Goal: Transaction & Acquisition: Purchase product/service

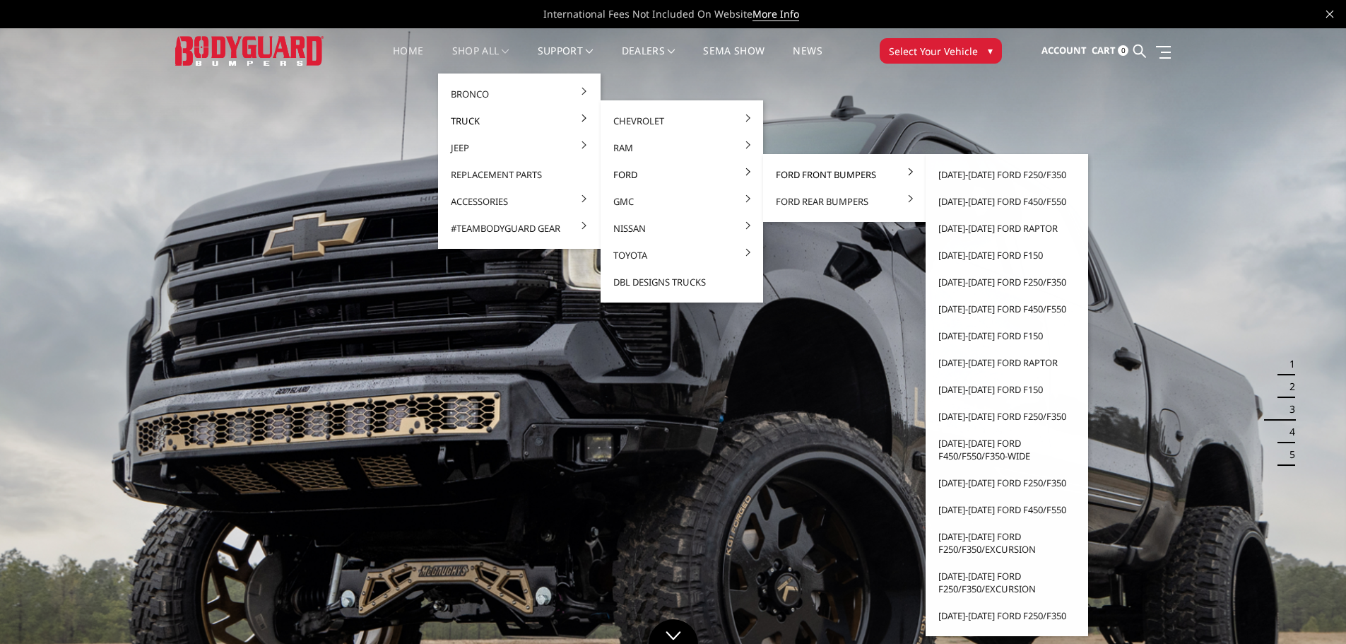
click at [794, 172] on link "Ford Front Bumpers" at bounding box center [844, 174] width 151 height 27
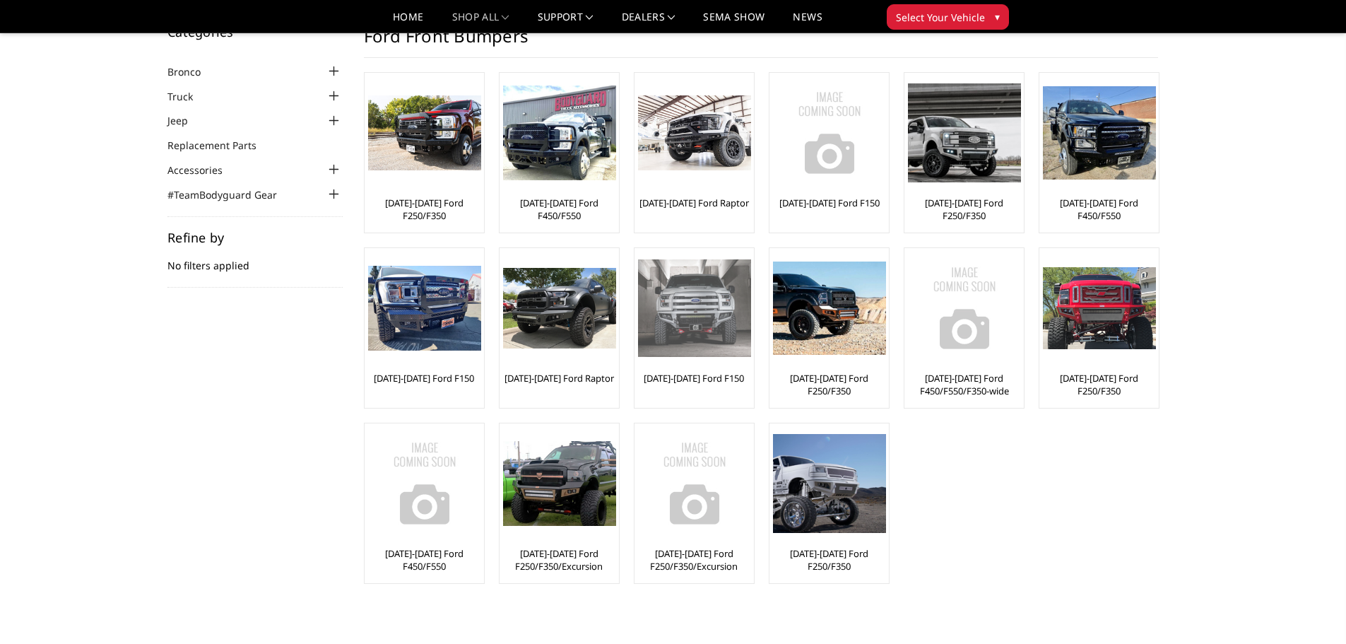
scroll to position [71, 0]
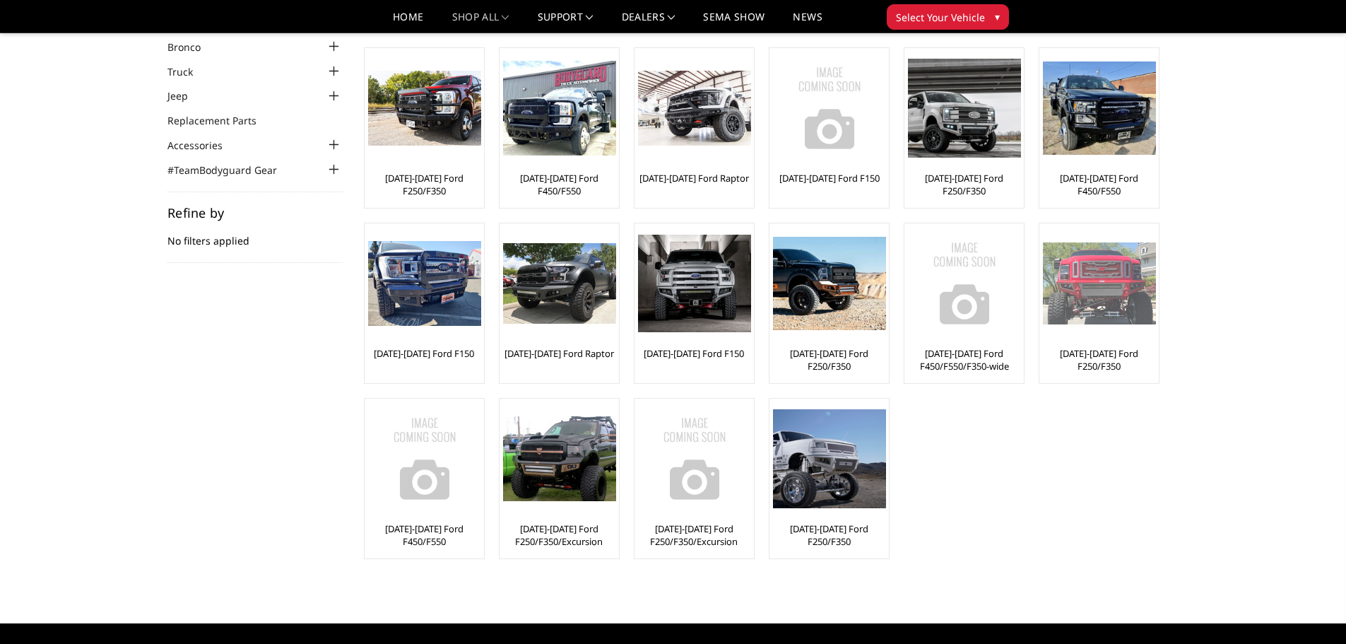
click at [1123, 306] on img at bounding box center [1099, 283] width 113 height 82
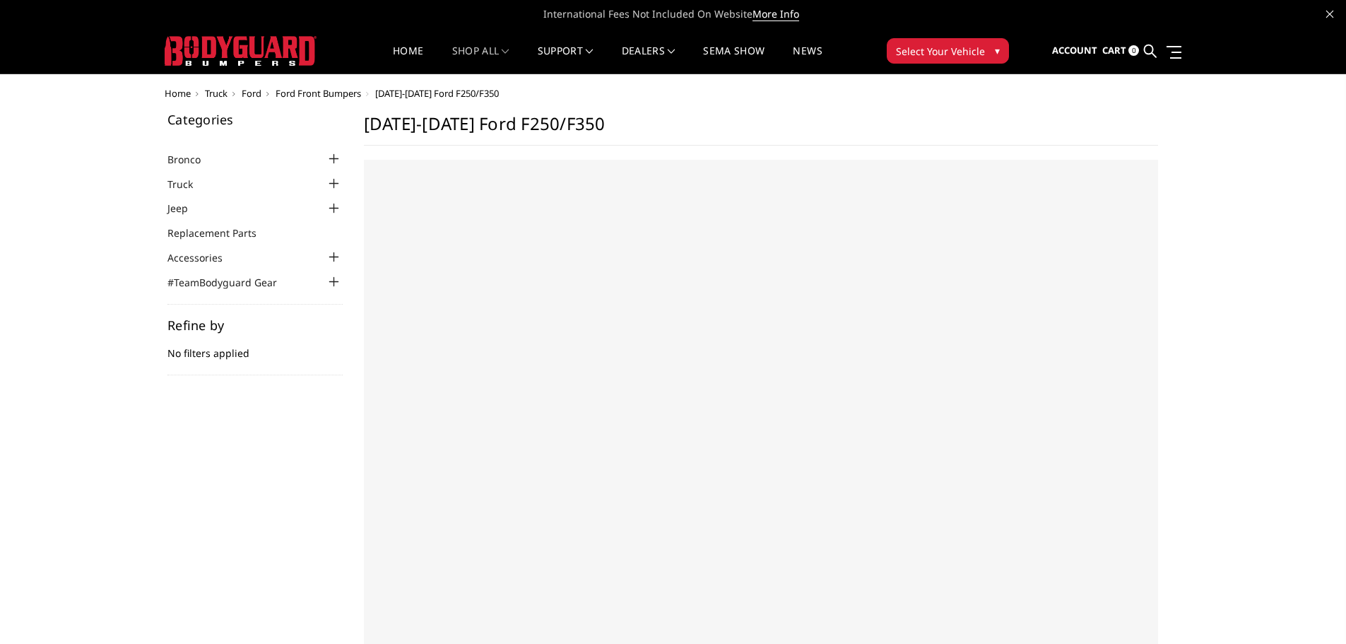
select select "US"
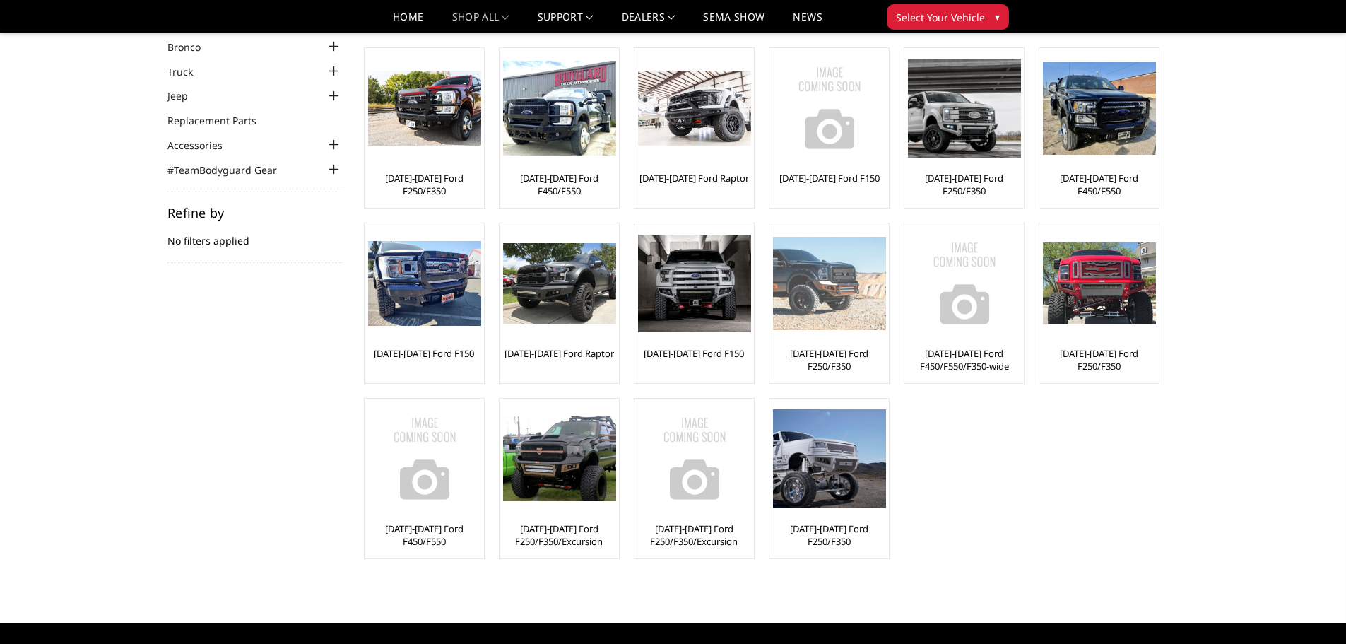
click at [842, 314] on img at bounding box center [829, 283] width 113 height 93
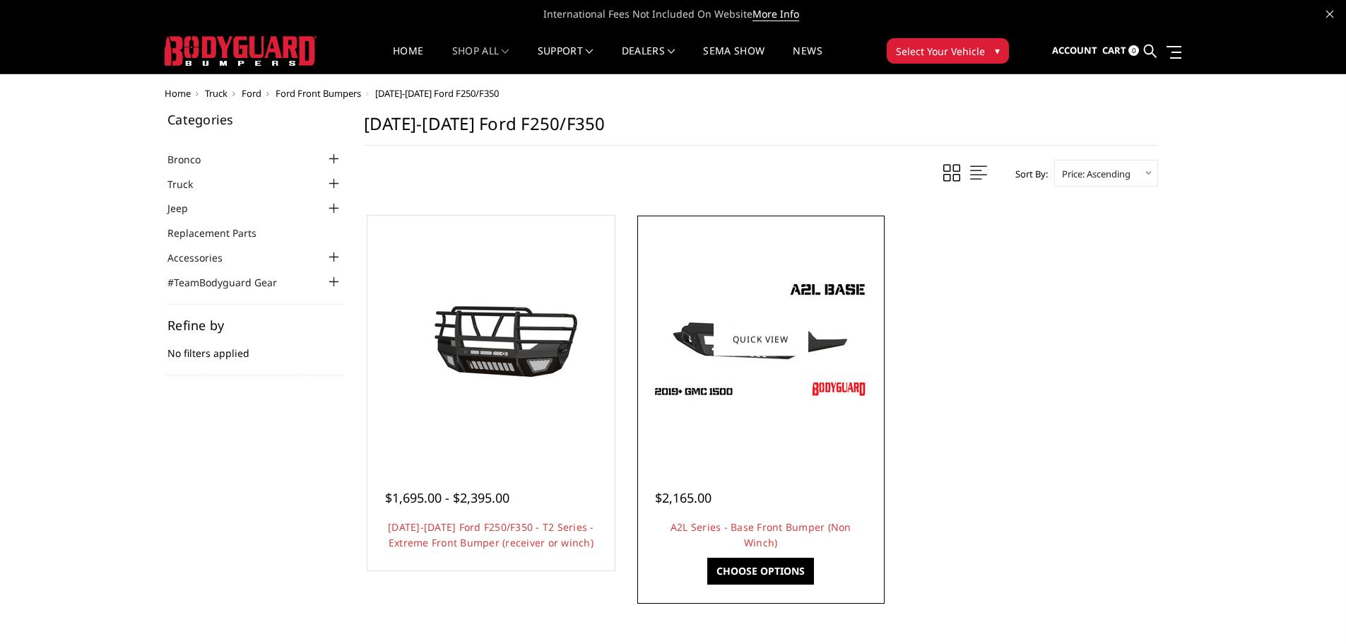
click at [762, 359] on img at bounding box center [761, 339] width 226 height 127
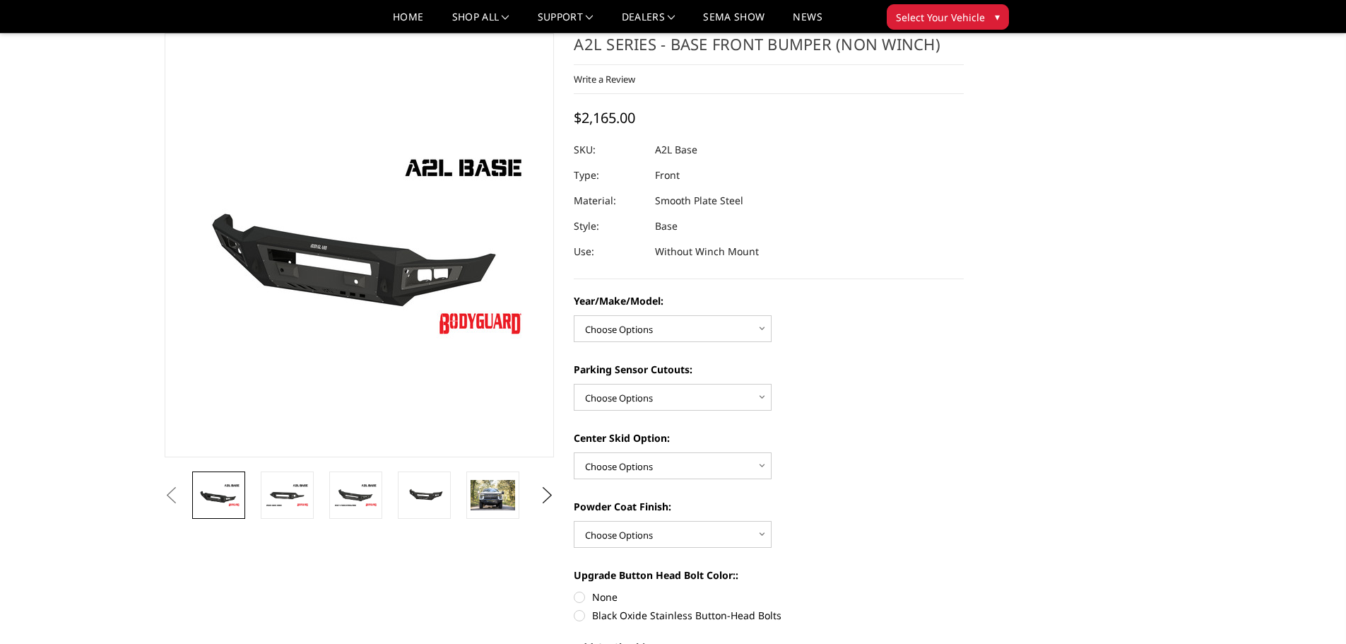
scroll to position [71, 0]
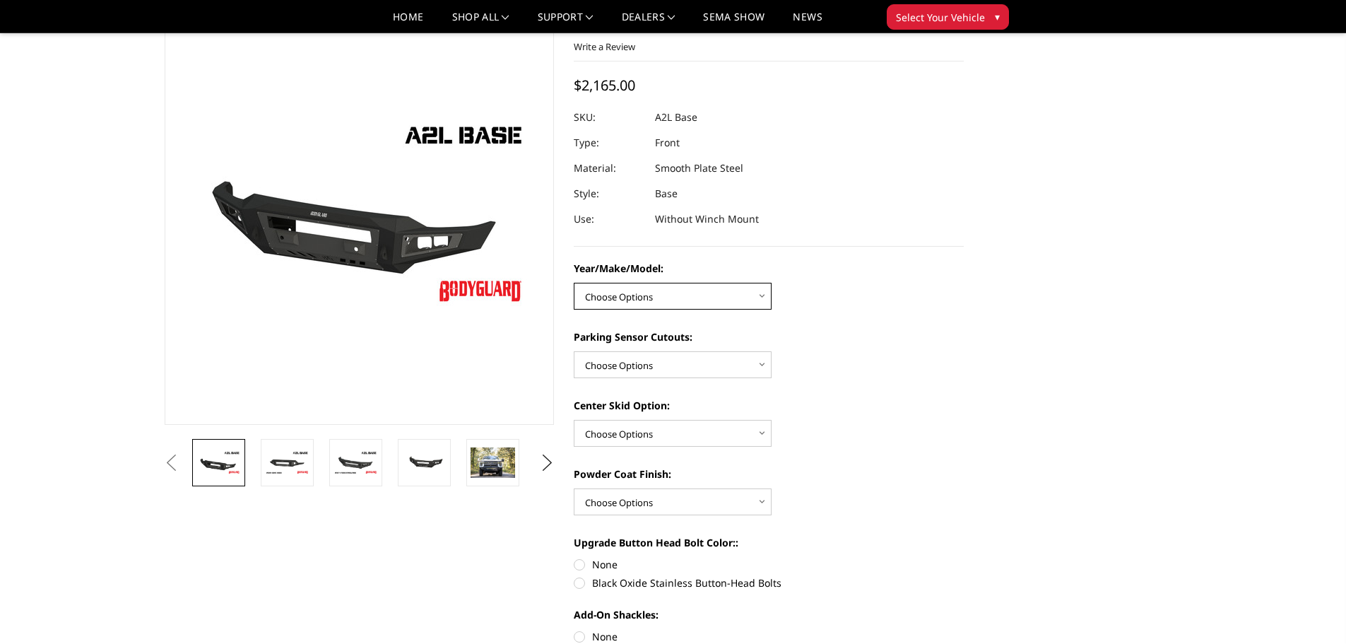
click at [747, 300] on select "Choose Options Chevrolet 15-19 2500/3500 Chevrolet 19-21 1500 Chevrolet 15-20 […" at bounding box center [673, 296] width 198 height 27
select select "4336"
click at [574, 283] on select "Choose Options Chevrolet 15-19 2500/3500 Chevrolet 19-21 1500 Chevrolet 15-20 […" at bounding box center [673, 296] width 198 height 27
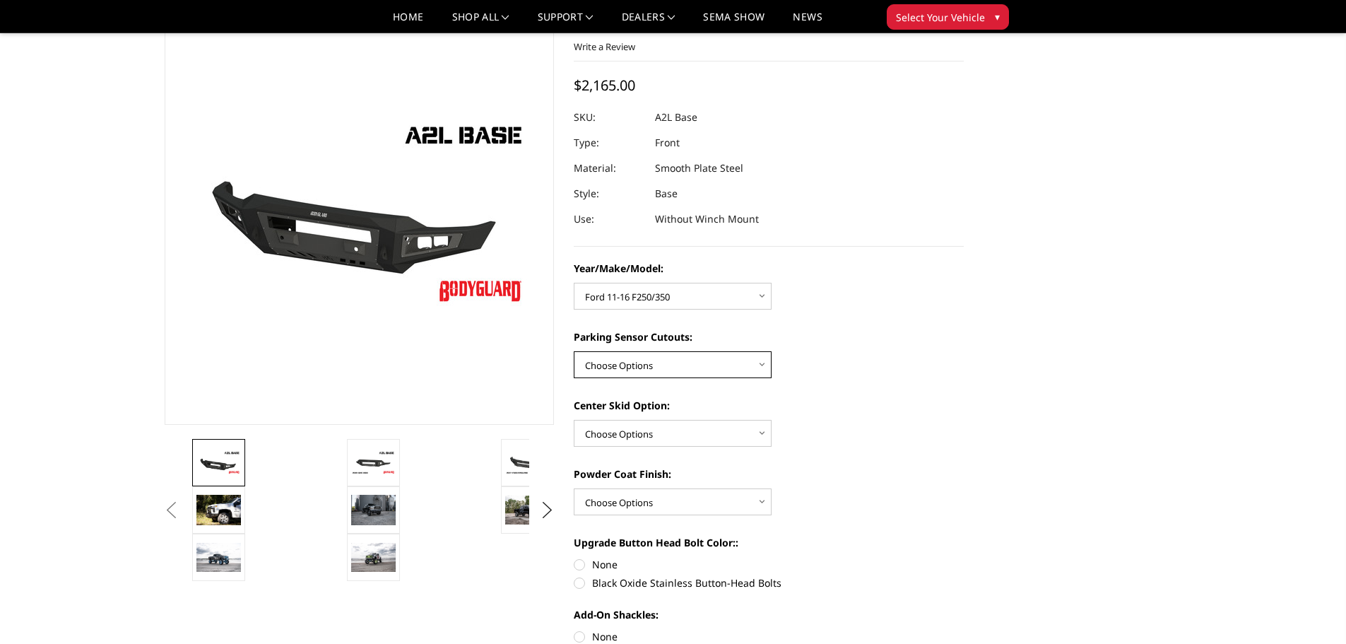
click at [683, 362] on select "Choose Options Yes - With Parking Sensor Cutouts No - Without Parking Sensor Cu…" at bounding box center [673, 364] width 198 height 27
select select "4329"
click at [574, 351] on select "Choose Options Yes - With Parking Sensor Cutouts No - Without Parking Sensor Cu…" at bounding box center [673, 364] width 198 height 27
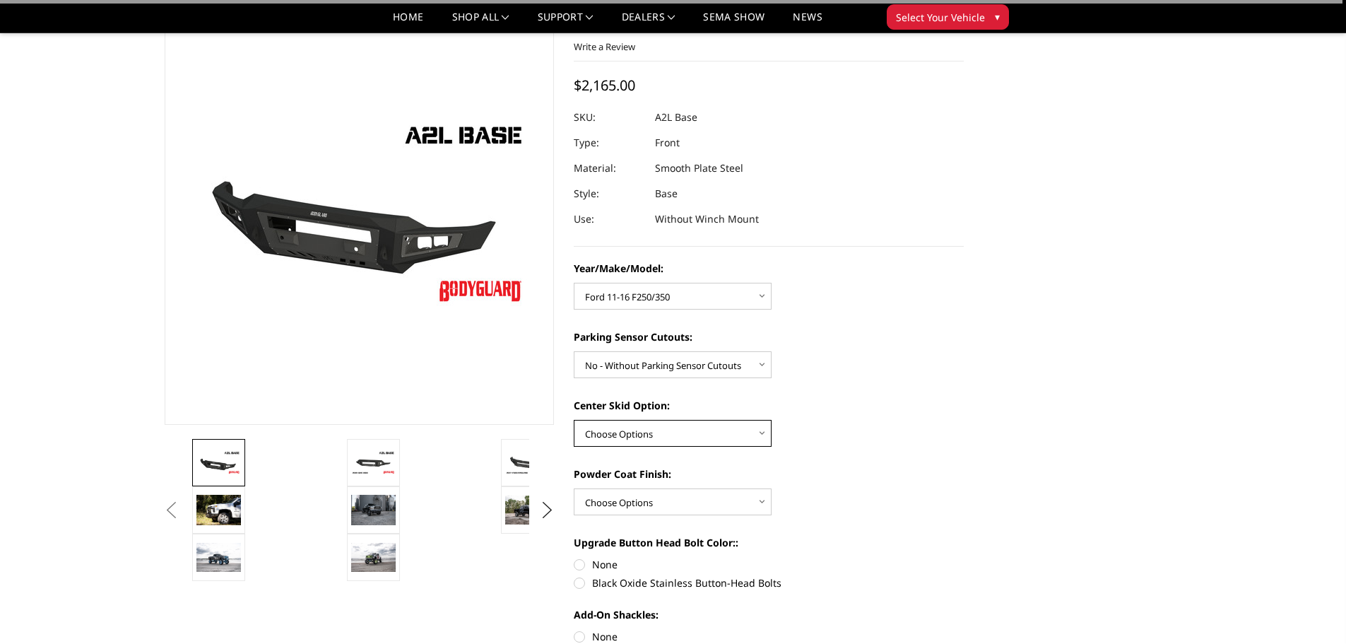
click at [684, 432] on select "Choose Options Single Light Bar Cutout" at bounding box center [673, 433] width 198 height 27
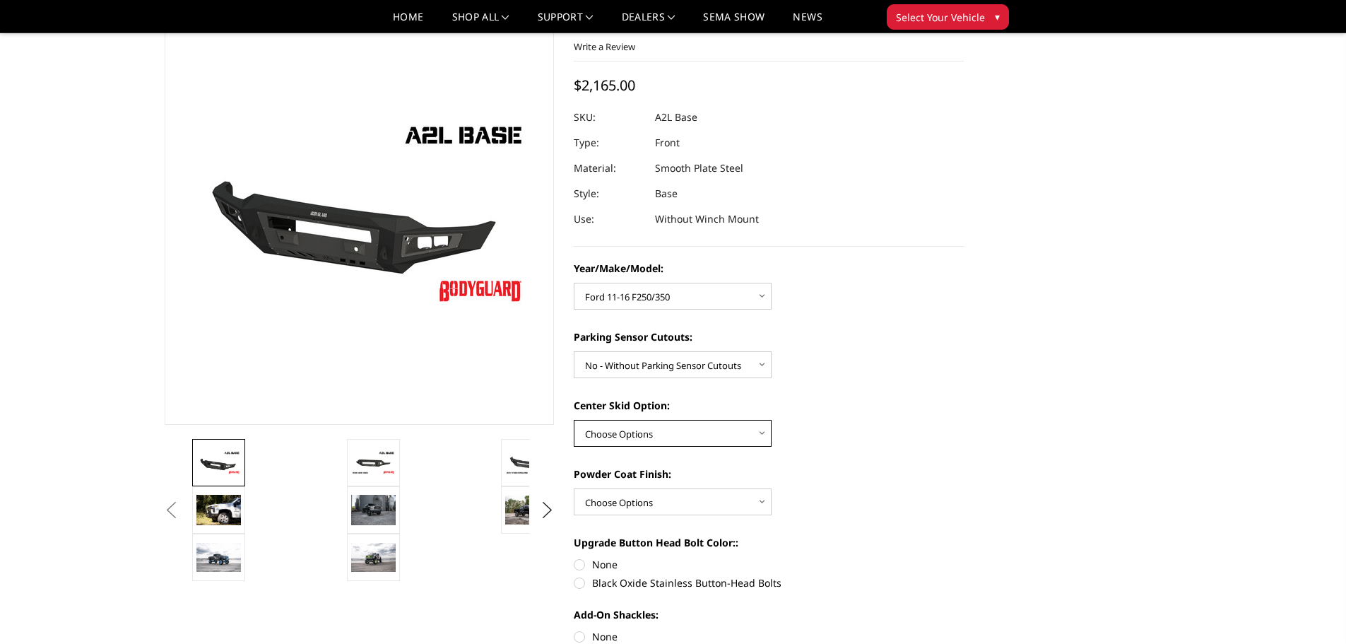
select select "4304"
click at [574, 420] on select "Choose Options Single Light Bar Cutout" at bounding box center [673, 433] width 198 height 27
click at [666, 435] on select "Choose Options Single Light Bar Cutout" at bounding box center [673, 433] width 198 height 27
click at [574, 420] on select "Choose Options Single Light Bar Cutout" at bounding box center [673, 433] width 198 height 27
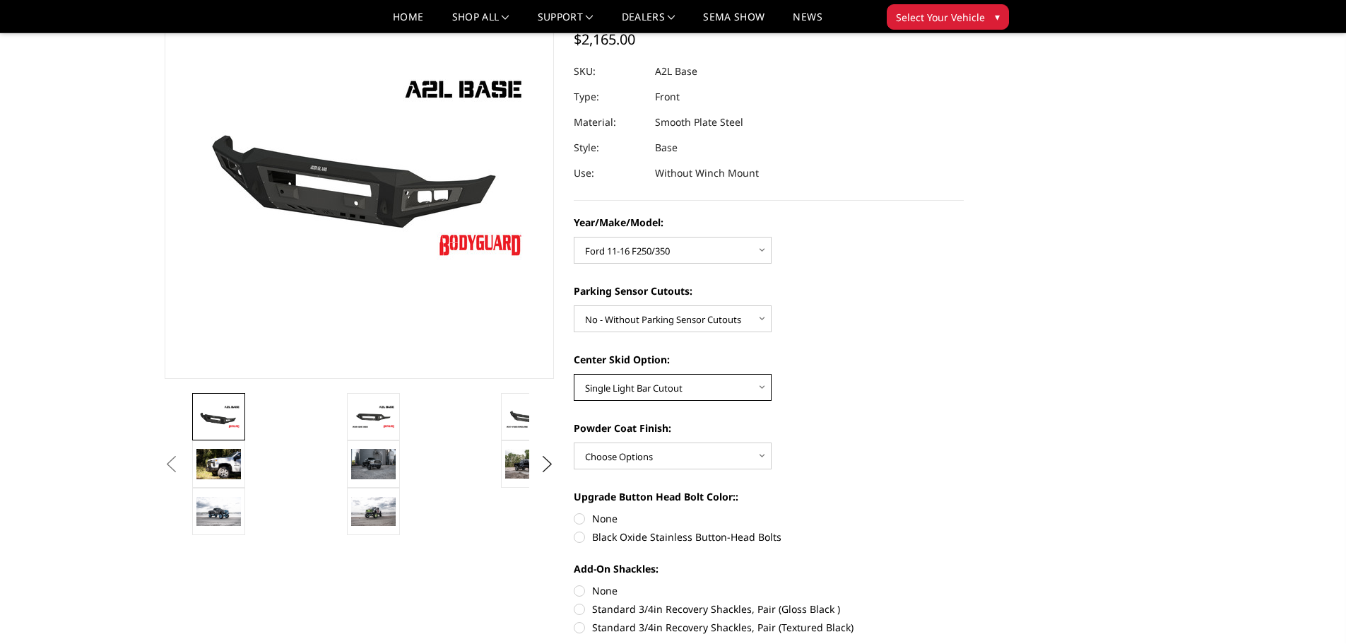
scroll to position [141, 0]
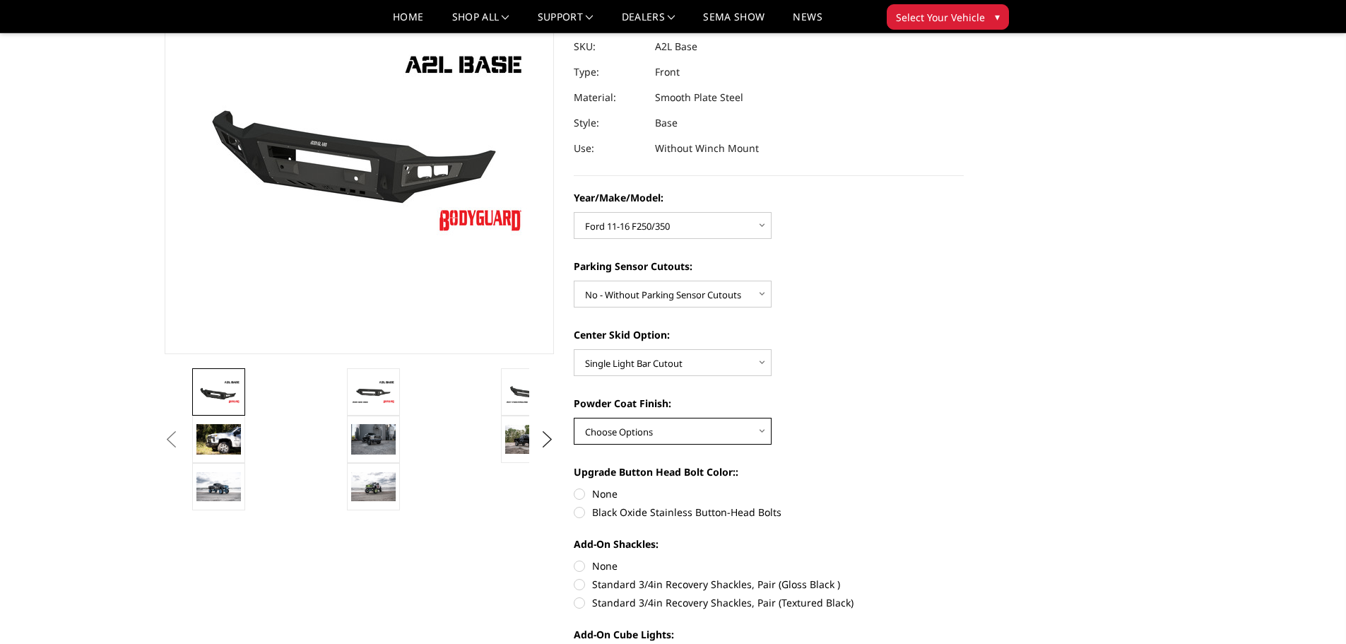
click at [668, 436] on select "Choose Options Bare metal (included) Texture Black Powder Coat" at bounding box center [673, 431] width 198 height 27
